Goal: Check status: Check status

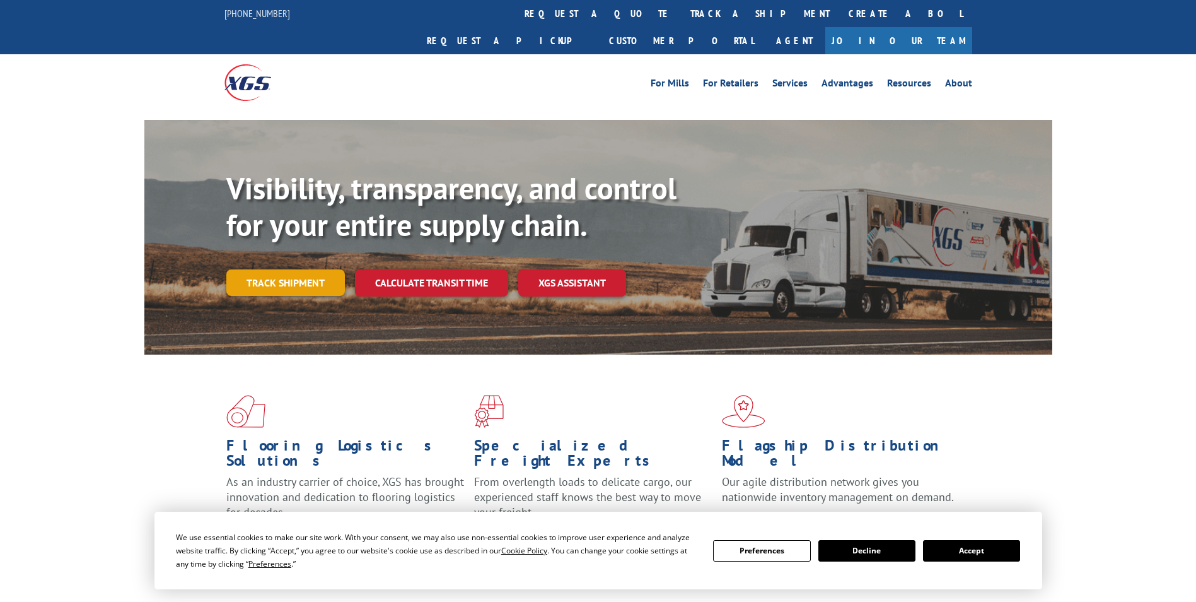
click at [313, 269] on link "Track shipment" at bounding box center [285, 282] width 119 height 26
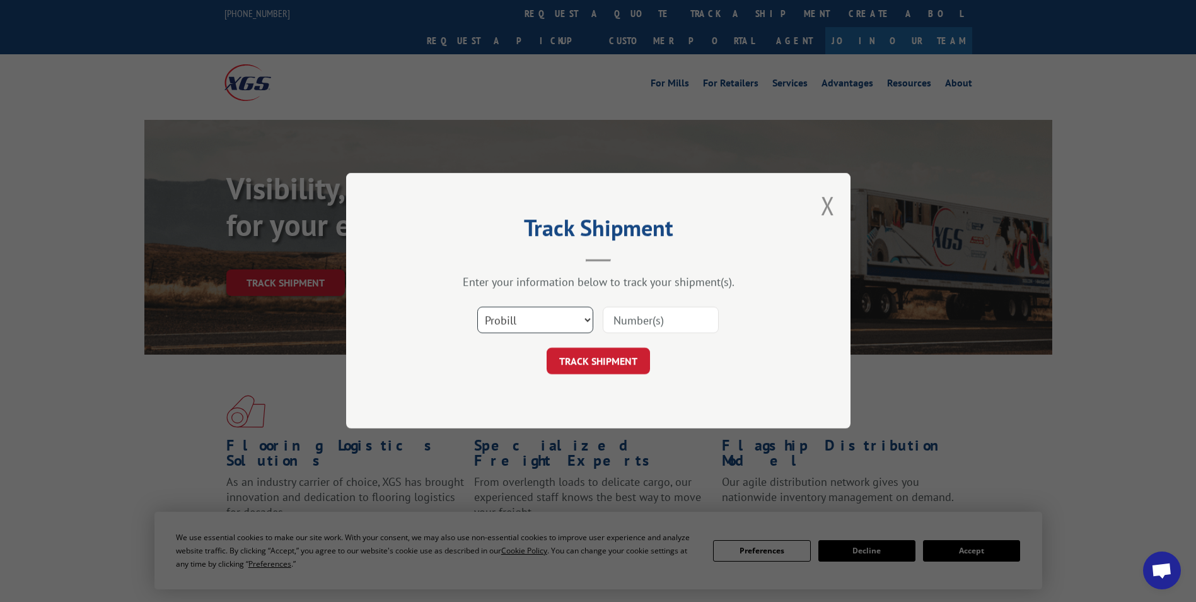
click at [583, 313] on select "Select category... Probill BOL PO" at bounding box center [535, 320] width 116 height 26
select select "bol"
click at [477, 307] on select "Select category... Probill BOL PO" at bounding box center [535, 320] width 116 height 26
click at [653, 319] on input at bounding box center [661, 320] width 116 height 26
paste input "3391960"
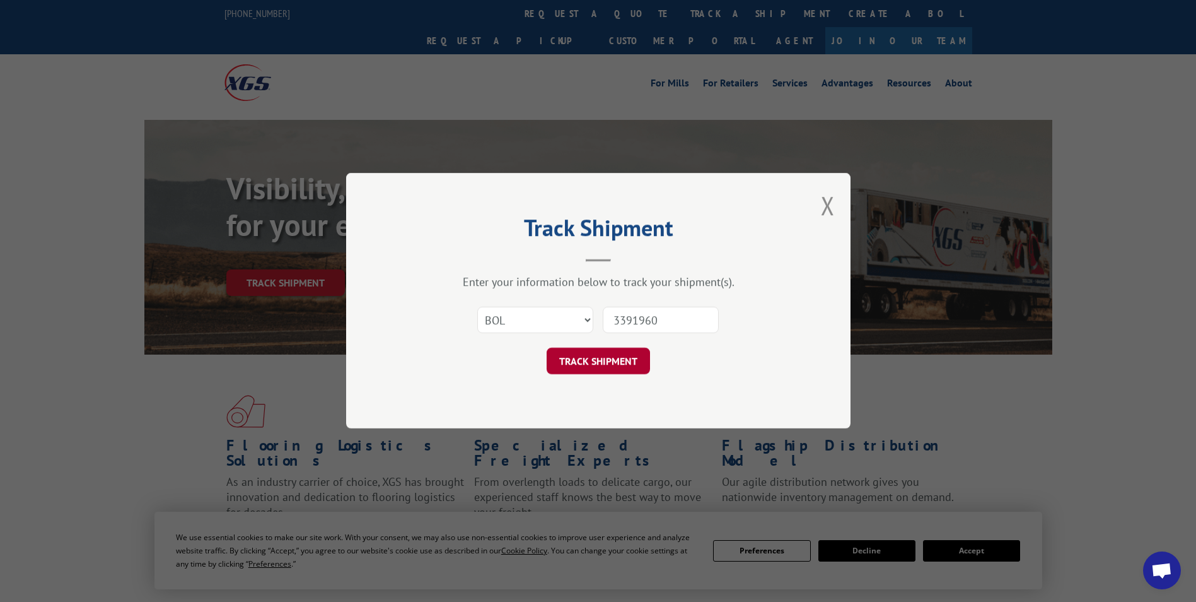
type input "3391960"
click at [591, 361] on button "TRACK SHIPMENT" at bounding box center [598, 361] width 103 height 26
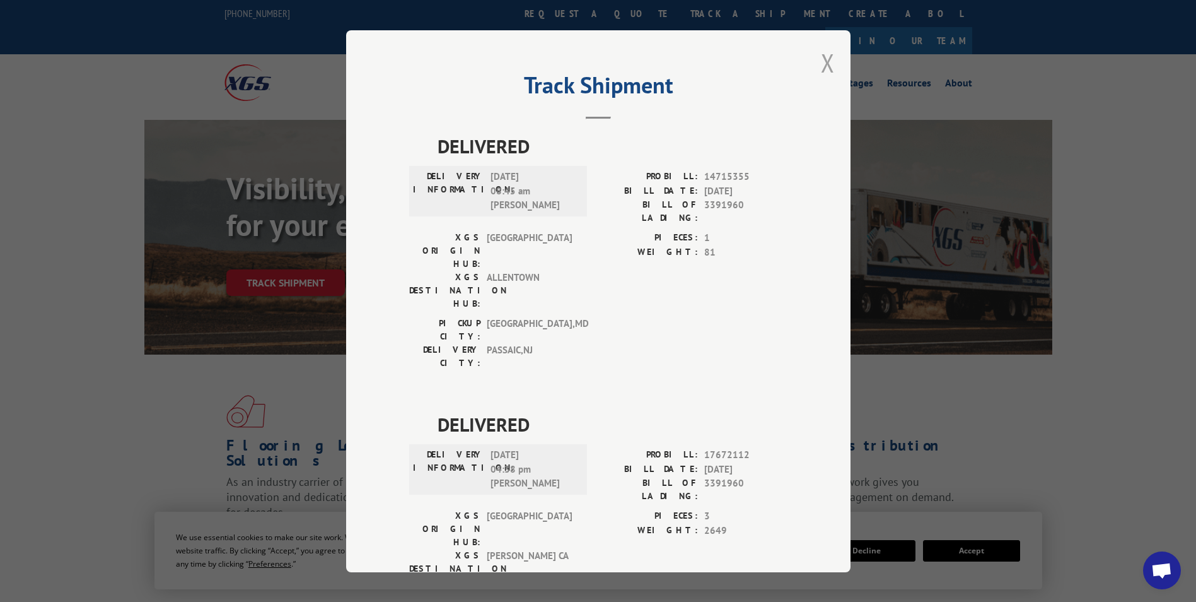
click at [822, 69] on button "Close modal" at bounding box center [828, 62] width 14 height 33
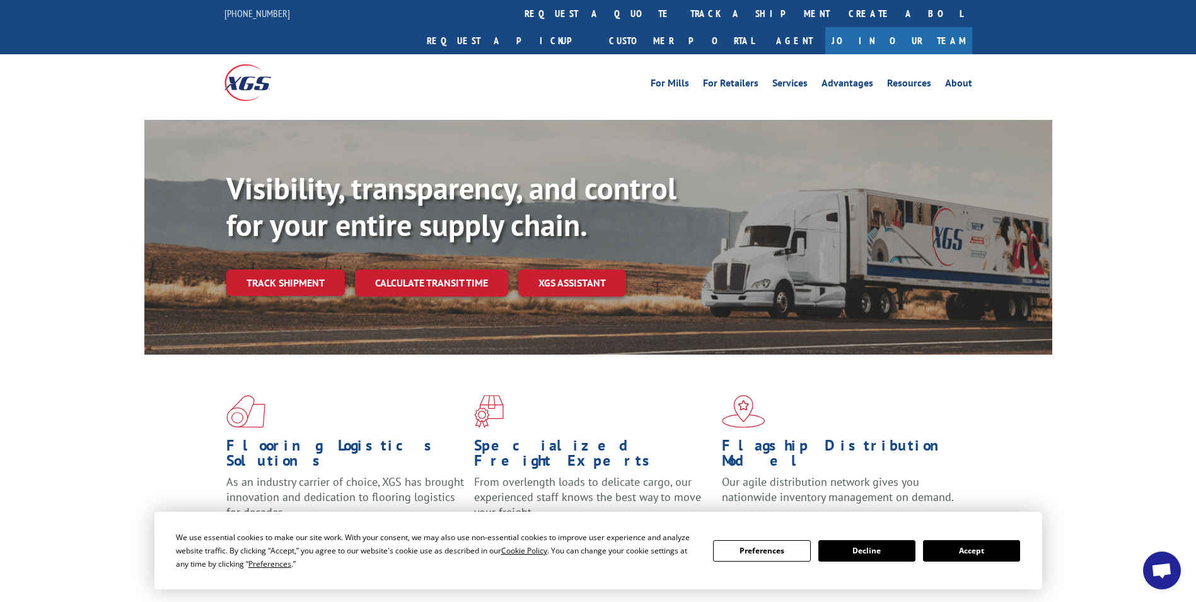
click at [882, 548] on button "Decline" at bounding box center [866, 550] width 97 height 21
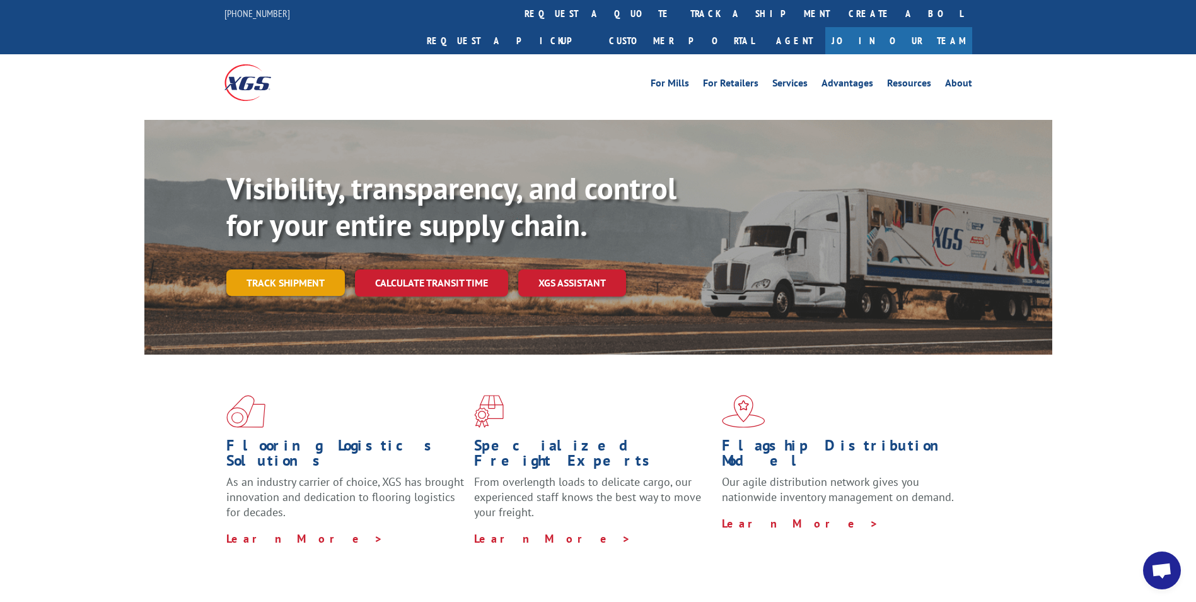
click at [281, 269] on link "Track shipment" at bounding box center [285, 282] width 119 height 26
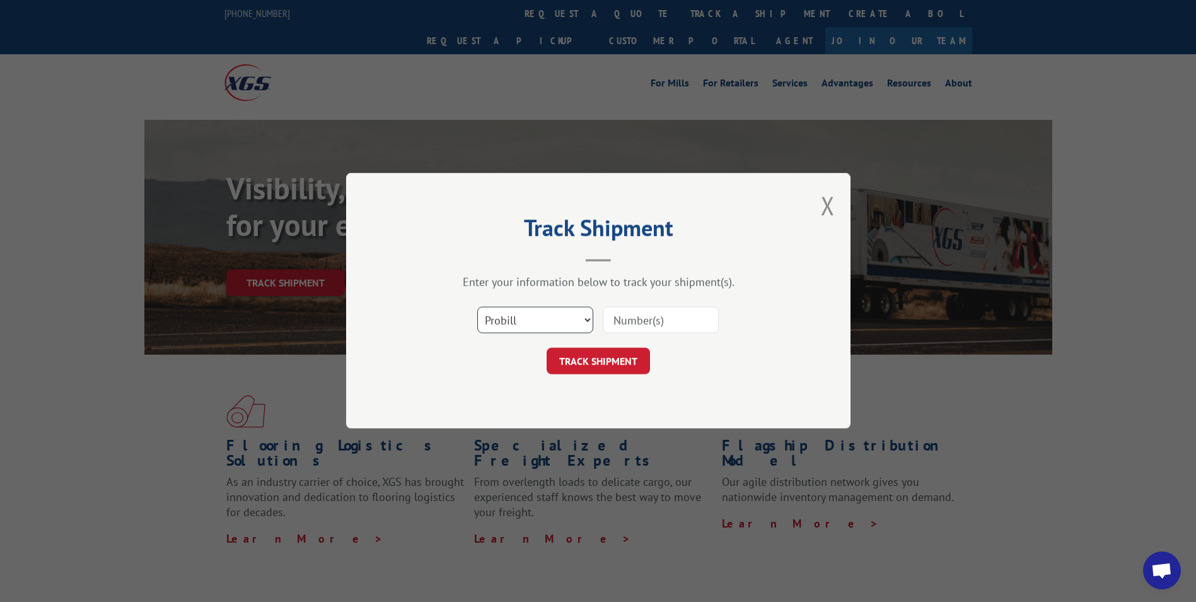
click at [552, 311] on select "Select category... Probill BOL PO" at bounding box center [535, 320] width 116 height 26
select select "bol"
click at [477, 307] on select "Select category... Probill BOL PO" at bounding box center [535, 320] width 116 height 26
click at [662, 311] on input at bounding box center [661, 320] width 116 height 26
paste input "3391960"
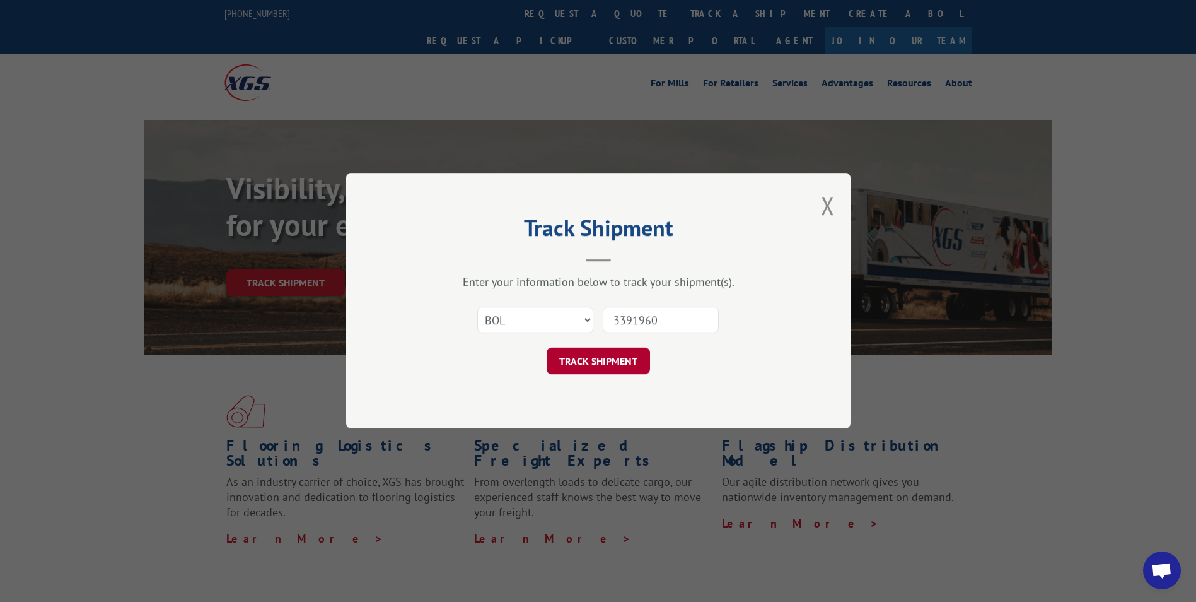
type input "3391960"
click at [610, 364] on button "TRACK SHIPMENT" at bounding box center [598, 361] width 103 height 26
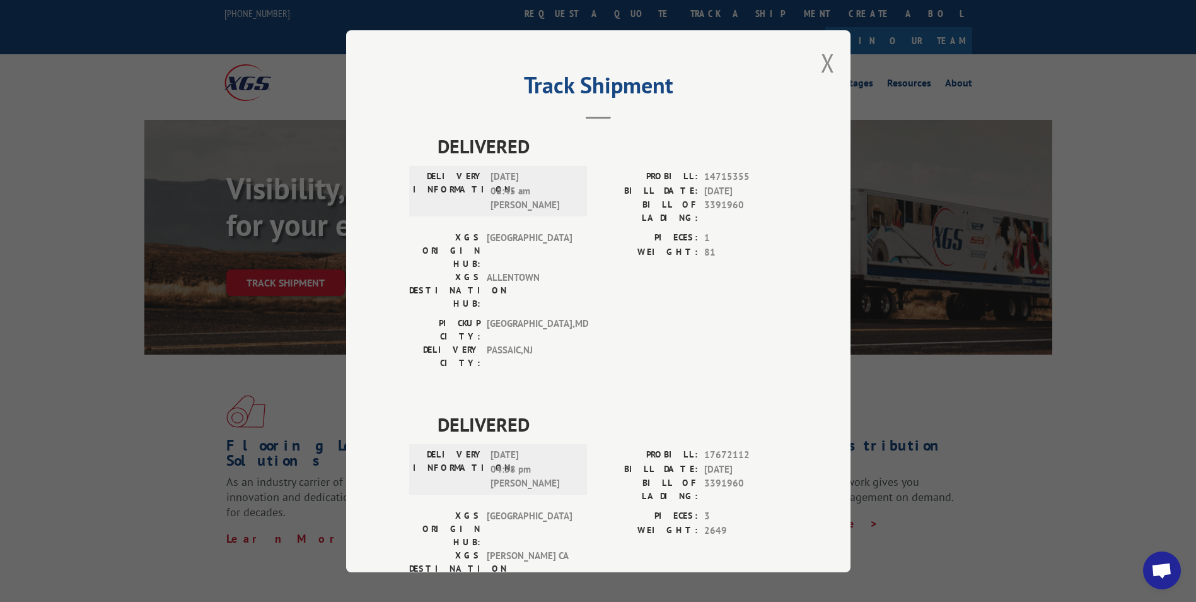
click at [558, 448] on span "[DATE] 04:38 pm [PERSON_NAME]" at bounding box center [533, 469] width 85 height 43
click at [564, 509] on span "[GEOGRAPHIC_DATA]" at bounding box center [529, 529] width 85 height 40
click at [821, 70] on button "Close modal" at bounding box center [828, 62] width 14 height 33
